Goal: Task Accomplishment & Management: Use online tool/utility

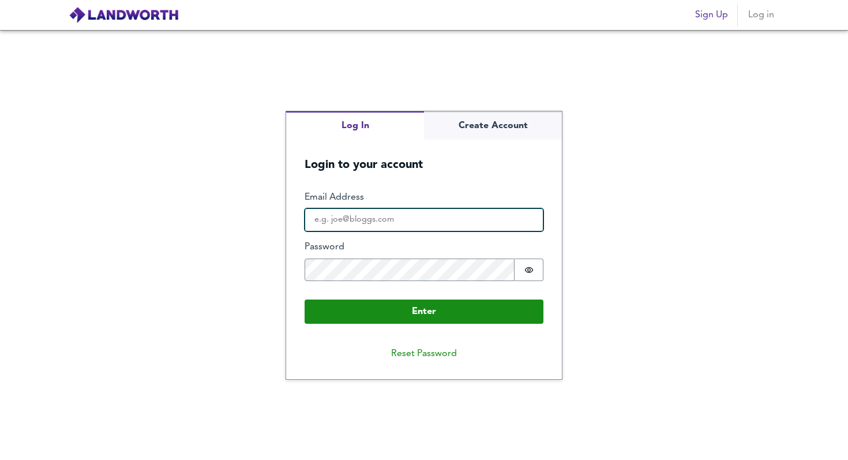
click at [442, 213] on input "Email Address" at bounding box center [424, 219] width 239 height 23
type input "[EMAIL_ADDRESS][DOMAIN_NAME]"
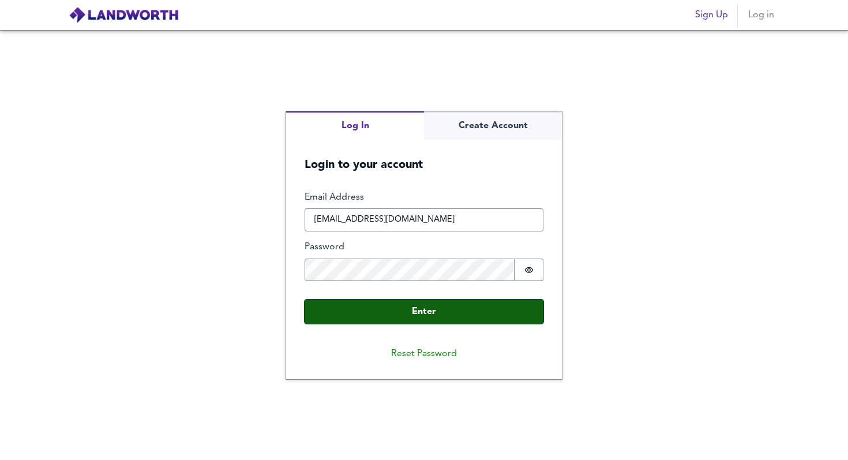
click at [434, 312] on button "Enter" at bounding box center [424, 312] width 239 height 24
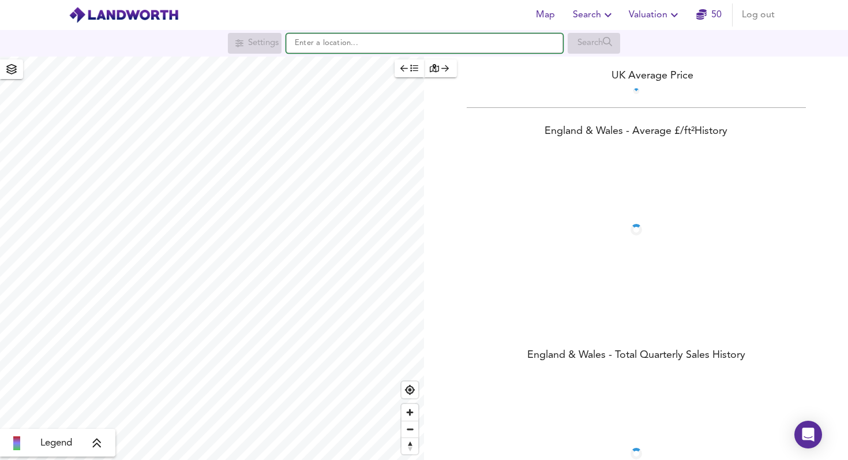
click at [342, 46] on input "text" at bounding box center [424, 43] width 277 height 20
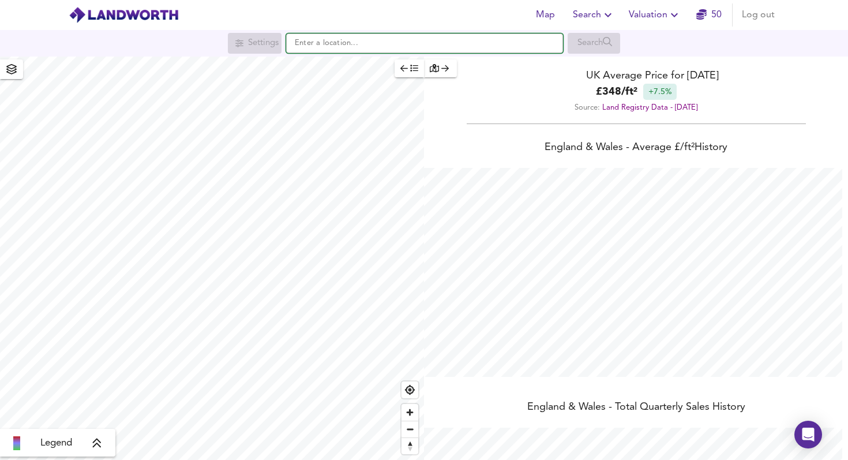
scroll to position [460, 848]
type input "ng312"
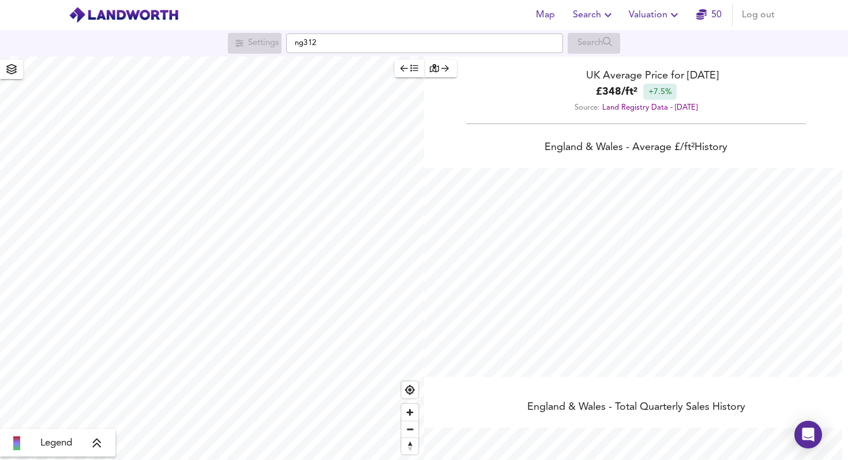
click at [657, 16] on span "Valuation" at bounding box center [655, 15] width 53 height 16
click at [644, 60] on li "Valuation Report History" at bounding box center [655, 62] width 138 height 21
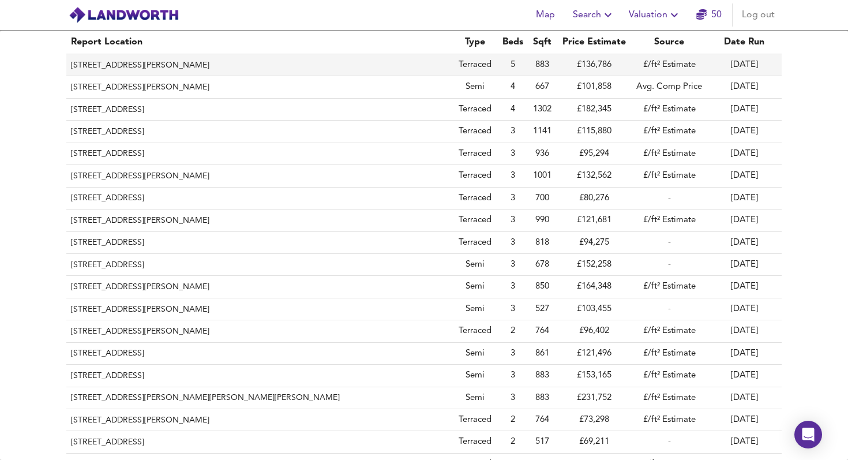
click at [205, 65] on th "[STREET_ADDRESS][PERSON_NAME]" at bounding box center [259, 65] width 386 height 22
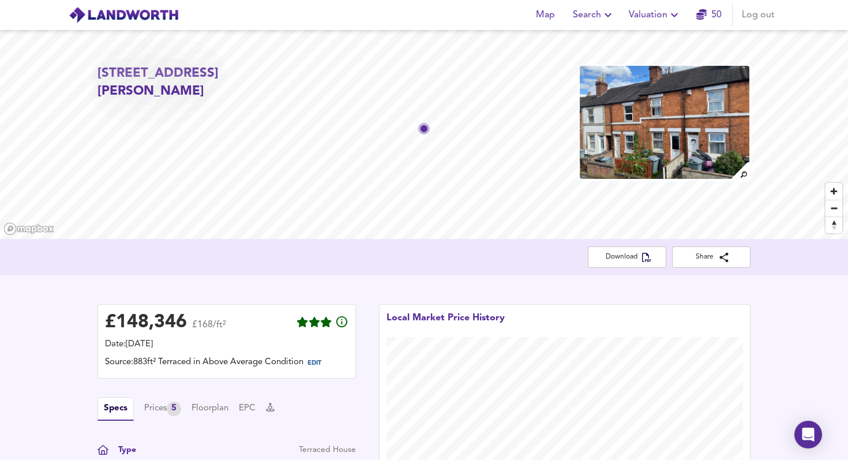
click at [653, 19] on span "Valuation" at bounding box center [655, 15] width 53 height 16
click at [649, 44] on li "New Valuation Report" at bounding box center [655, 41] width 138 height 21
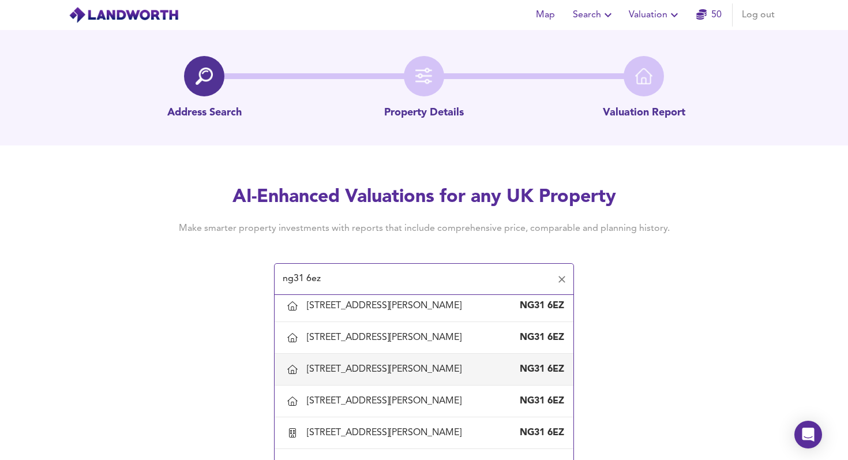
scroll to position [119, 0]
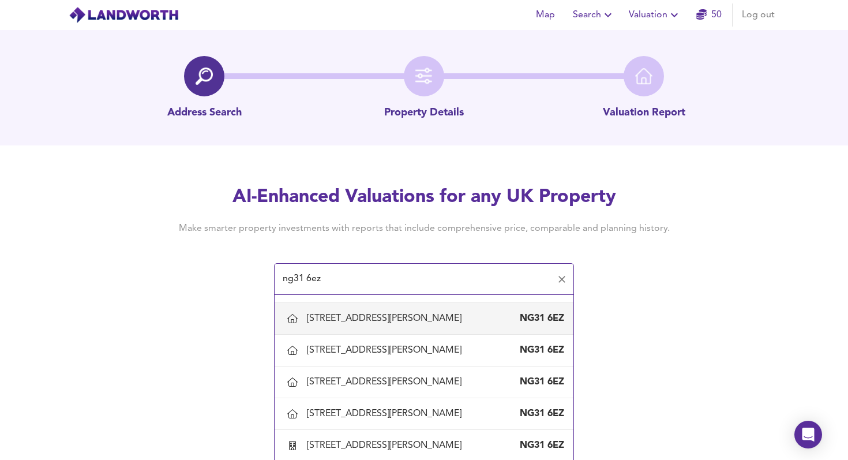
click at [399, 321] on div "[STREET_ADDRESS][PERSON_NAME]" at bounding box center [386, 318] width 159 height 13
type input "[STREET_ADDRESS][PERSON_NAME]"
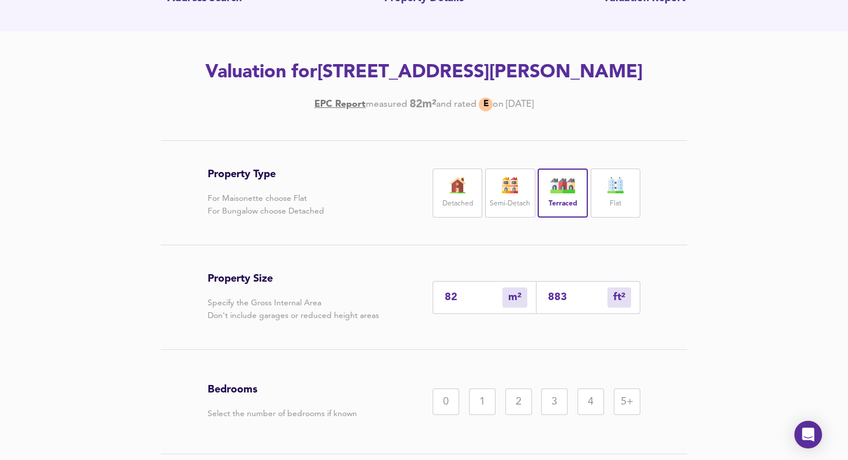
scroll to position [201, 0]
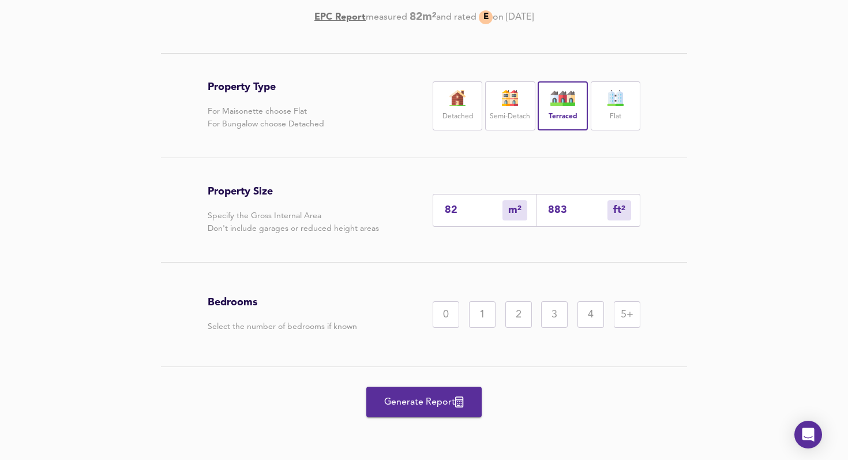
click at [624, 315] on div "5+" at bounding box center [627, 314] width 27 height 27
click at [438, 402] on span "Generate Report" at bounding box center [424, 402] width 92 height 16
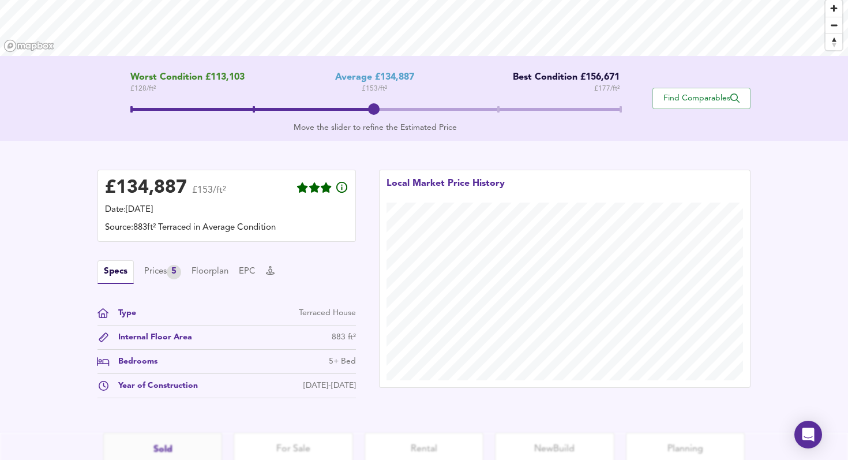
scroll to position [280, 0]
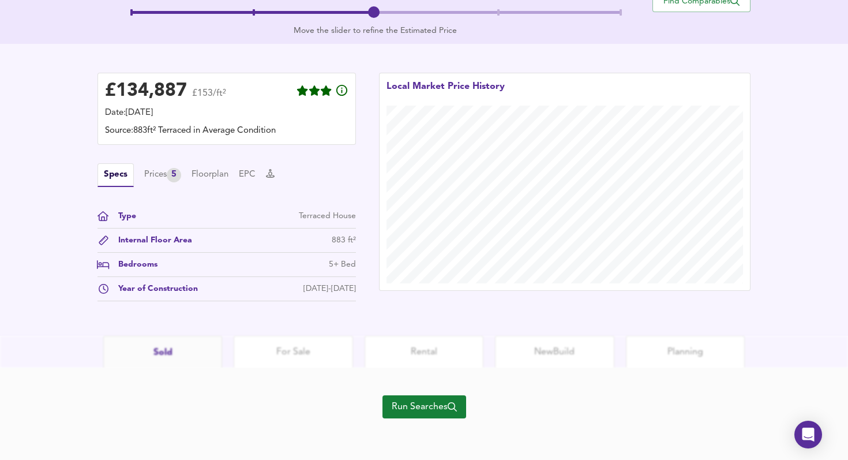
click at [425, 408] on span "Run Searches" at bounding box center [424, 407] width 65 height 16
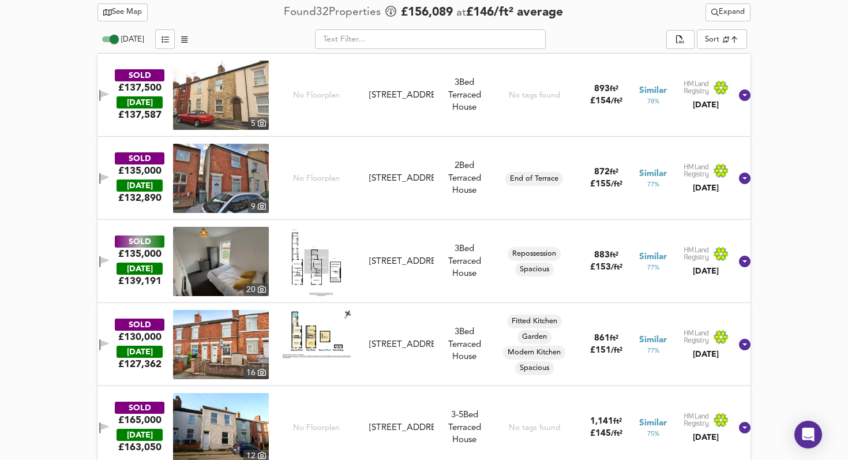
scroll to position [615, 0]
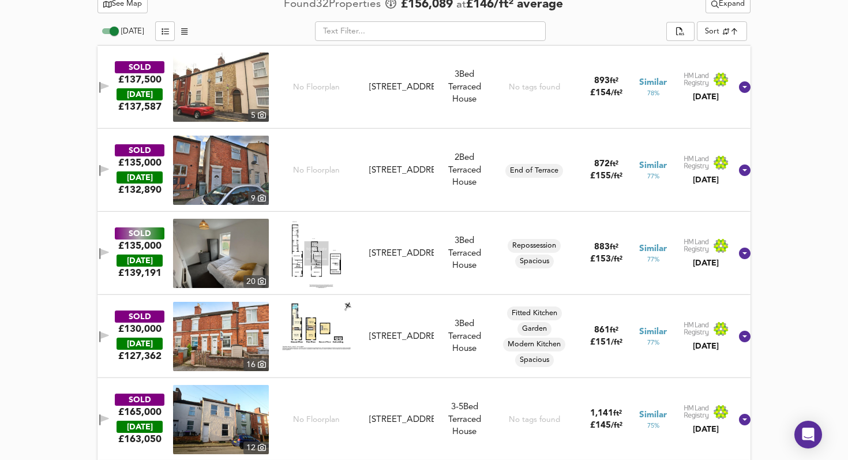
click at [450, 336] on div "3 Bed [GEOGRAPHIC_DATA]" at bounding box center [465, 336] width 52 height 37
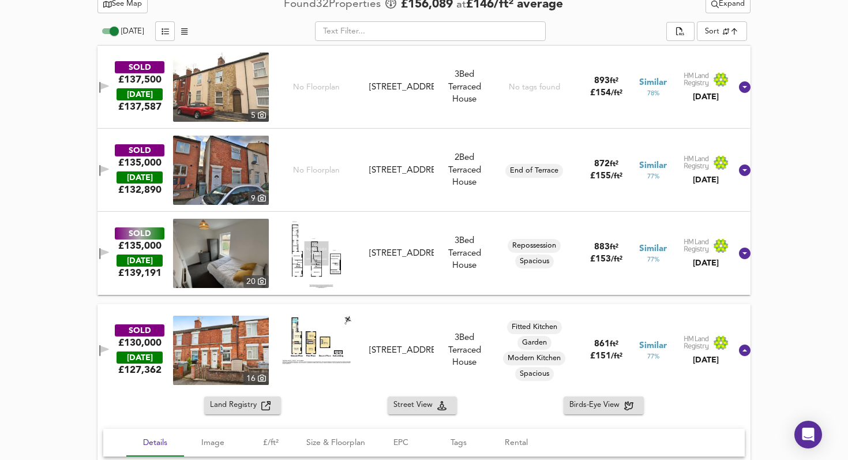
click at [227, 345] on img at bounding box center [221, 350] width 96 height 69
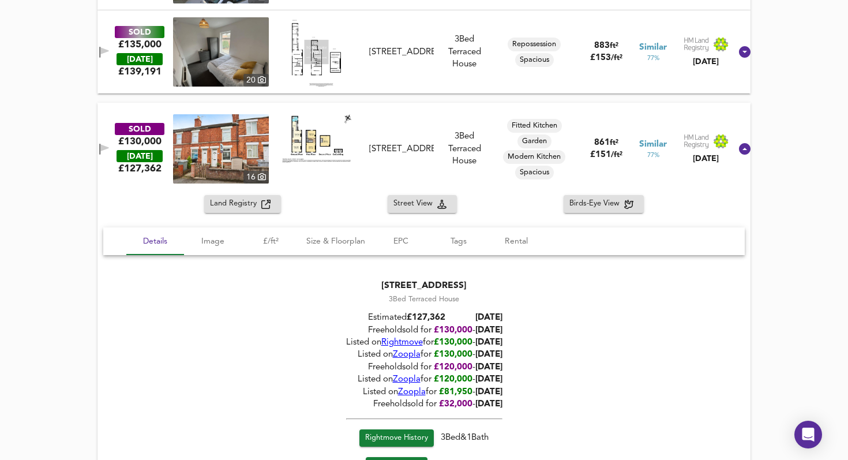
scroll to position [803, 0]
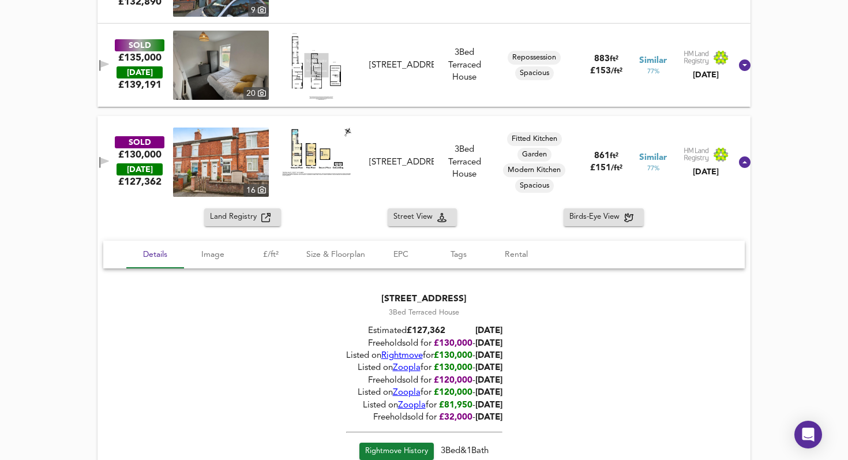
click at [396, 138] on div "SOLD £130,000 [DATE] £ 127,362 [GEOGRAPHIC_DATA][STREET_ADDRESS][STREET_ADDRESS…" at bounding box center [410, 162] width 642 height 69
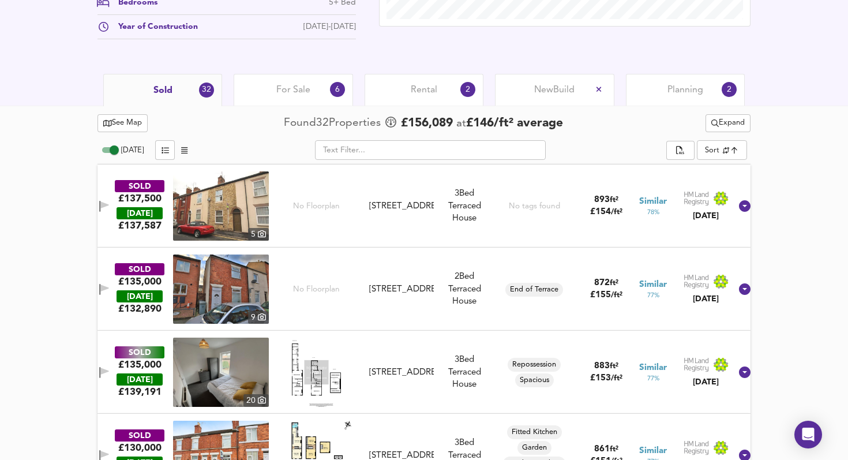
scroll to position [496, 0]
click at [406, 200] on div "[STREET_ADDRESS]" at bounding box center [401, 206] width 65 height 12
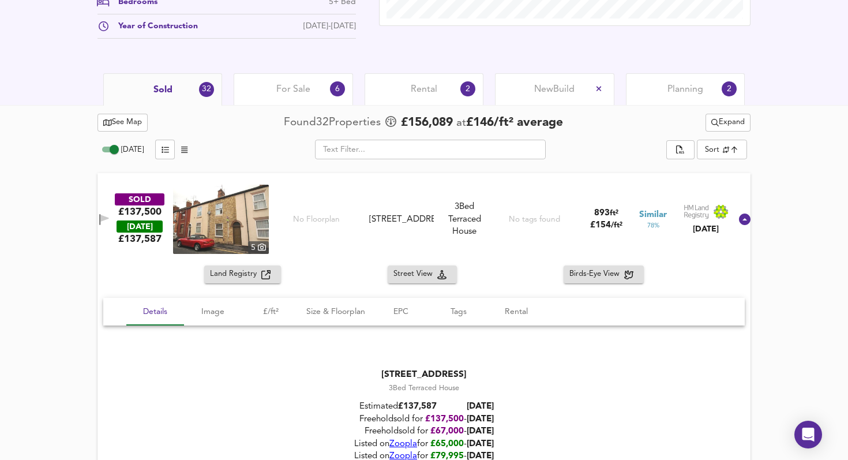
scroll to position [600, 0]
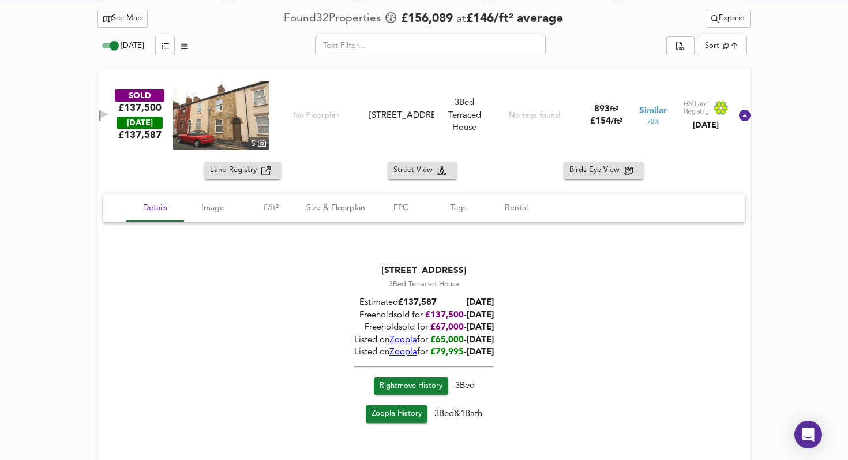
click at [444, 104] on div "3 Bed [GEOGRAPHIC_DATA]" at bounding box center [465, 115] width 52 height 37
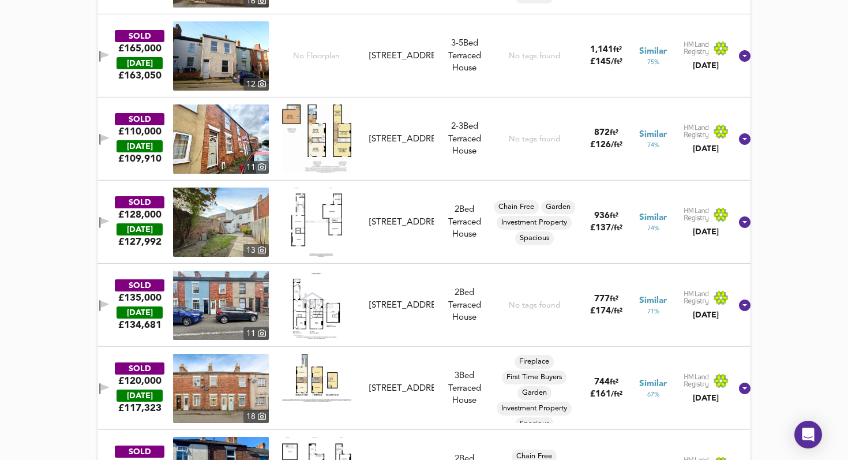
scroll to position [0, 0]
